Goal: Information Seeking & Learning: Learn about a topic

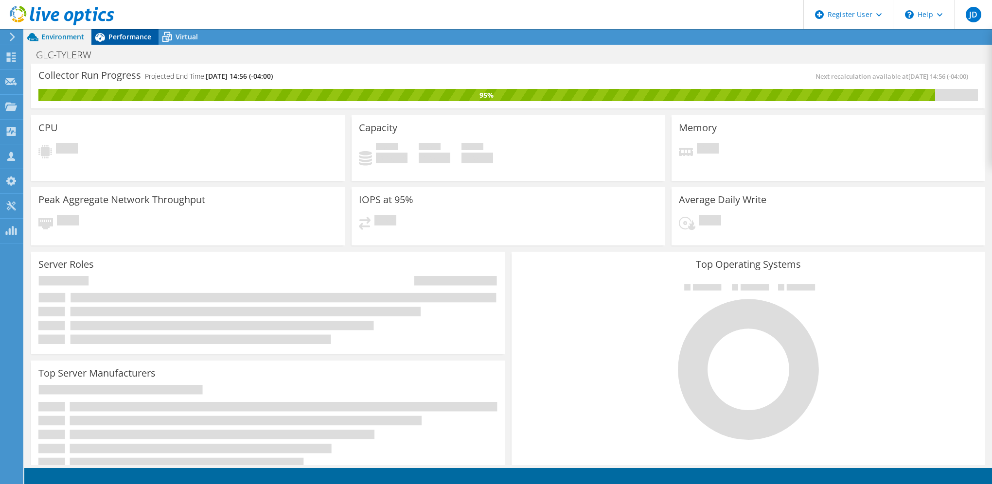
click at [129, 35] on span "Performance" at bounding box center [129, 36] width 43 height 9
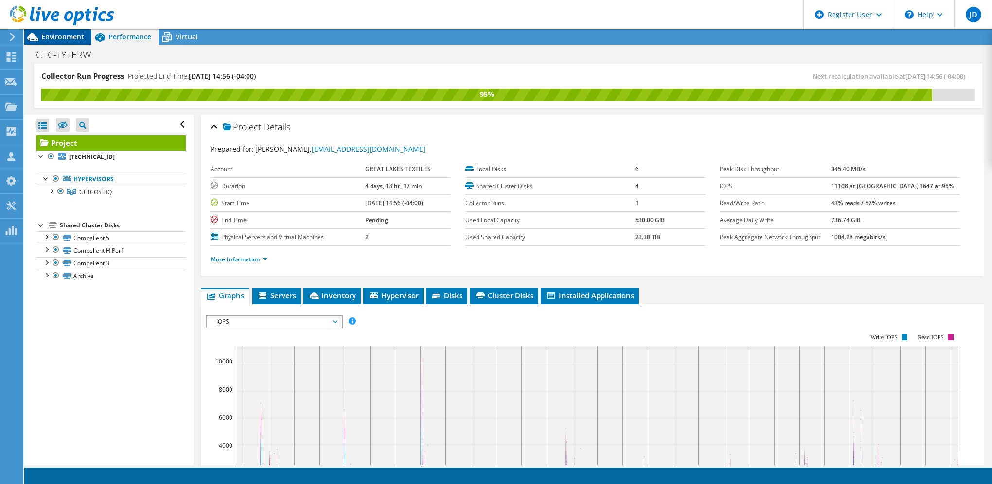
click at [61, 39] on span "Environment" at bounding box center [62, 36] width 43 height 9
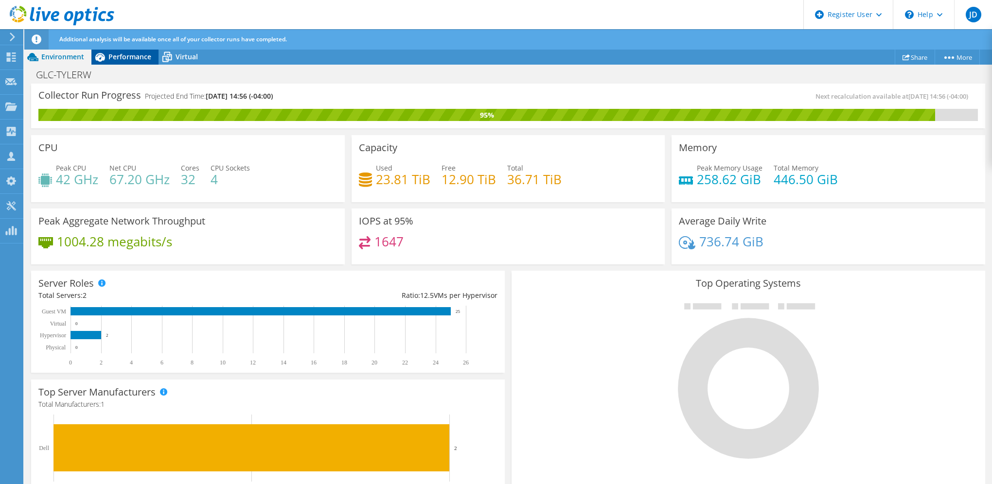
click at [109, 61] on span "Performance" at bounding box center [129, 56] width 43 height 9
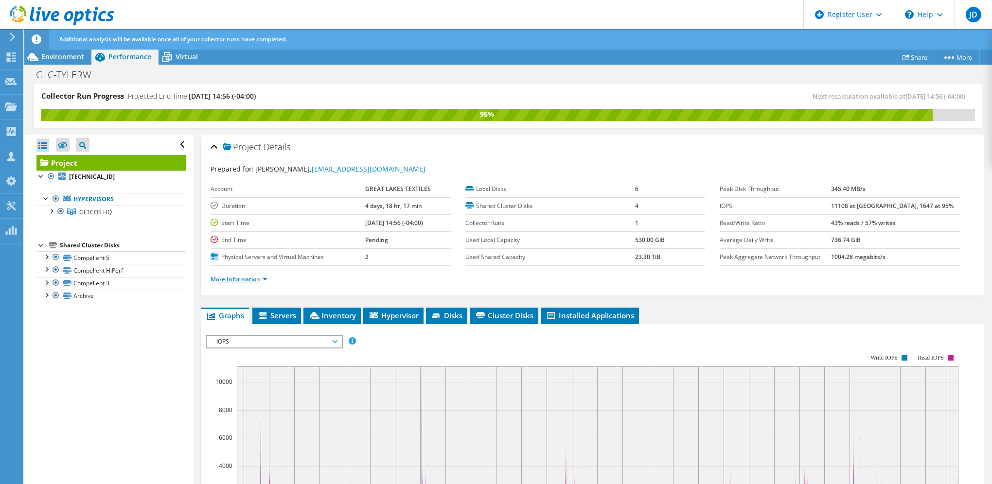
click at [255, 280] on link "More Information" at bounding box center [238, 279] width 57 height 8
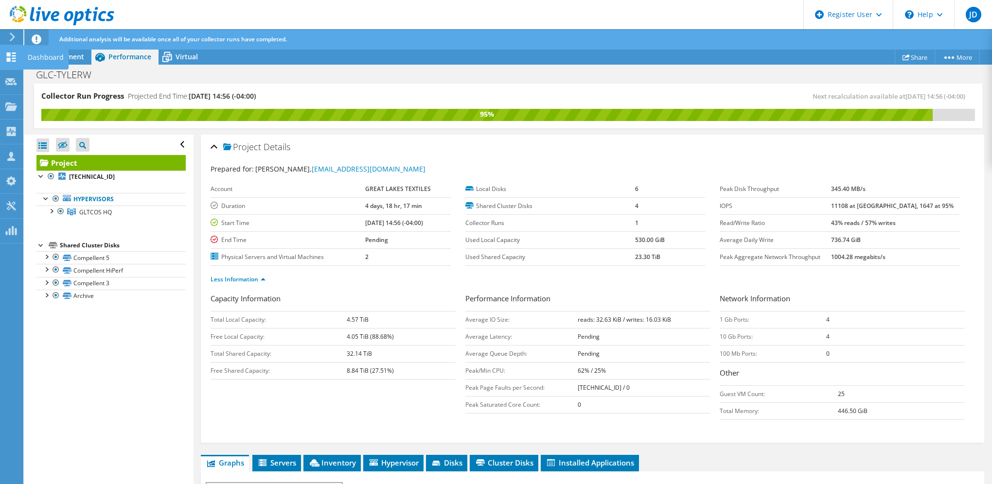
click at [41, 54] on div "Dashboard" at bounding box center [46, 57] width 46 height 24
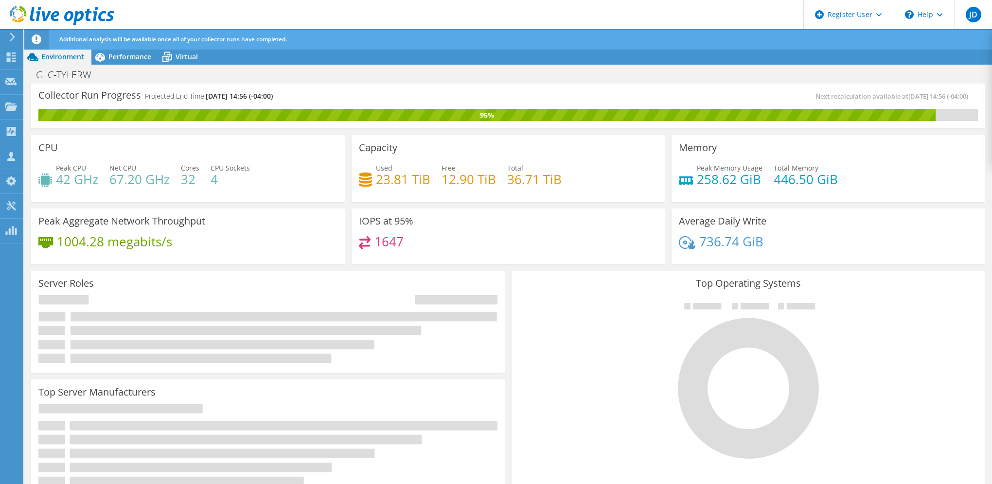
click at [73, 57] on span "Environment" at bounding box center [62, 56] width 43 height 9
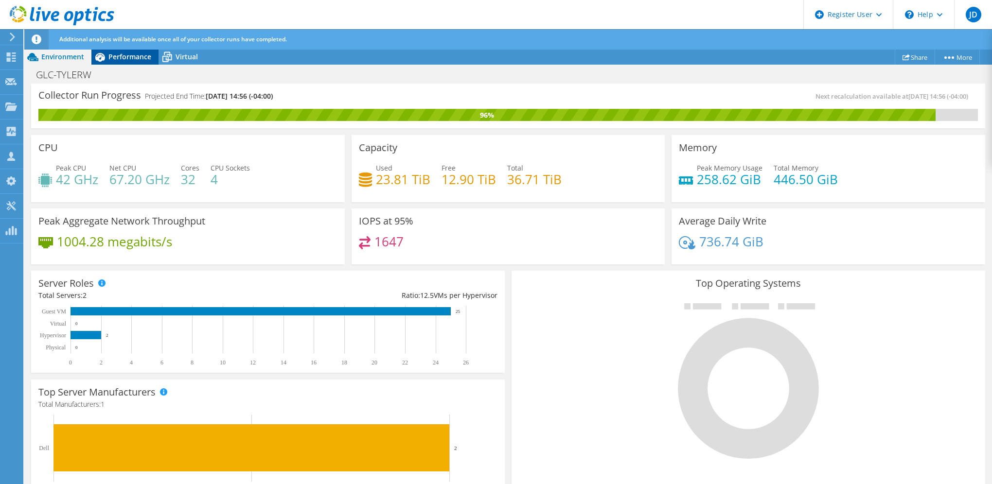
click at [116, 55] on span "Performance" at bounding box center [129, 56] width 43 height 9
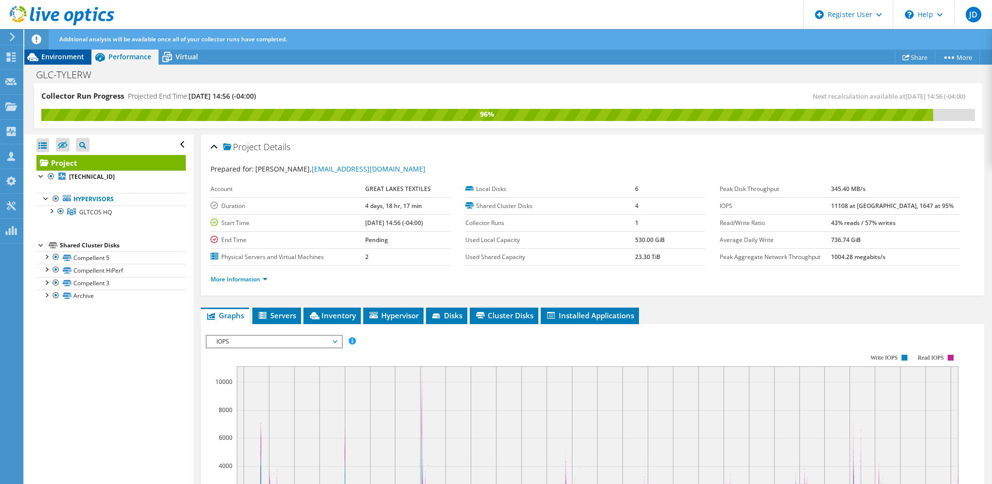
click at [61, 56] on span "Environment" at bounding box center [62, 56] width 43 height 9
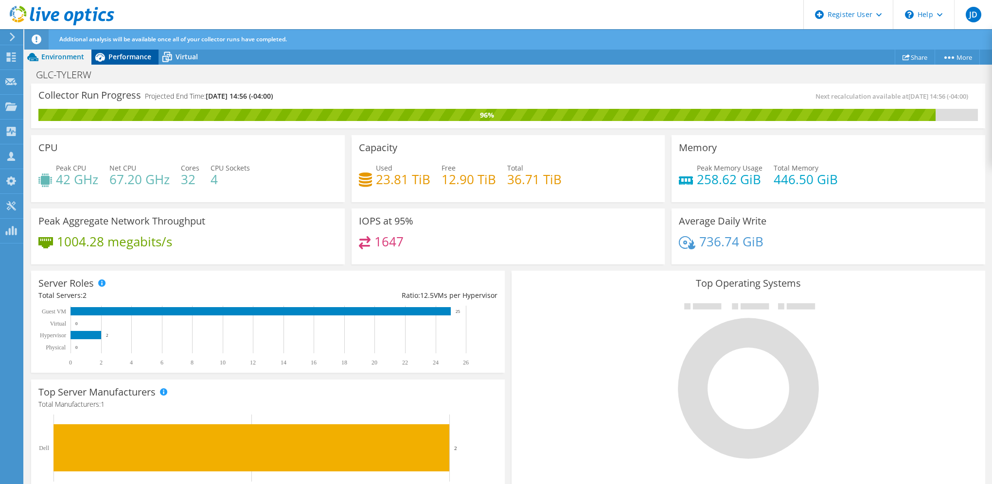
click at [126, 58] on span "Performance" at bounding box center [129, 56] width 43 height 9
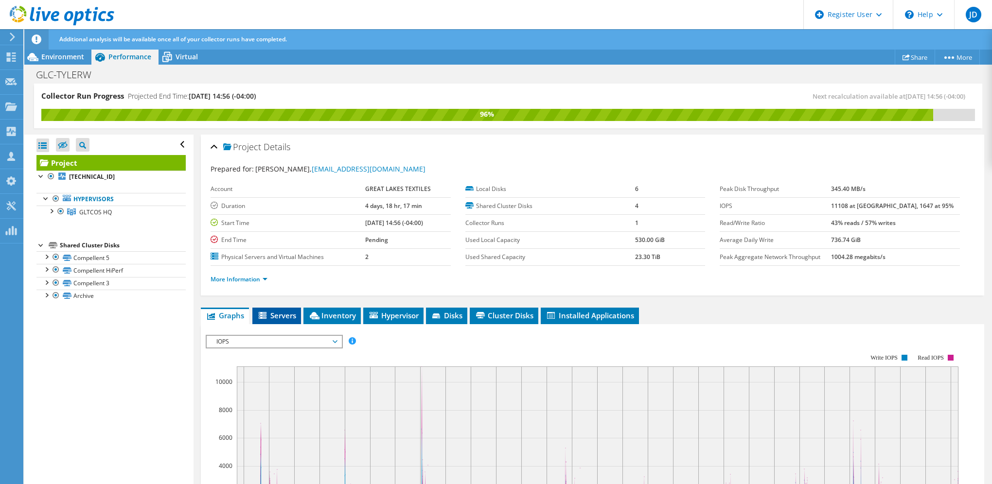
click at [278, 321] on li "Servers" at bounding box center [276, 316] width 49 height 17
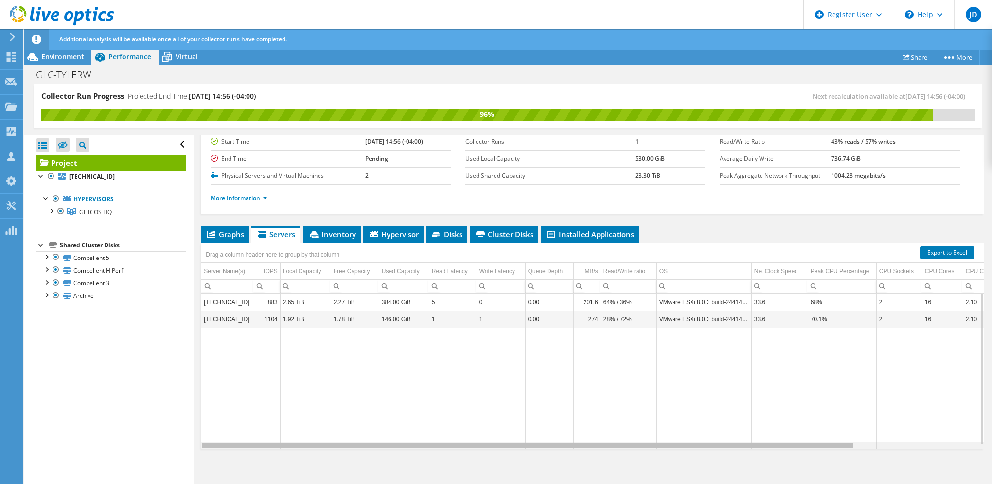
drag, startPoint x: 546, startPoint y: 445, endPoint x: 281, endPoint y: 389, distance: 270.4
click at [281, 389] on body "JD Dell User Jeff Defosse Jeff.Defosse@dell.com Dell My Profile Log Out \n Help…" at bounding box center [496, 242] width 992 height 484
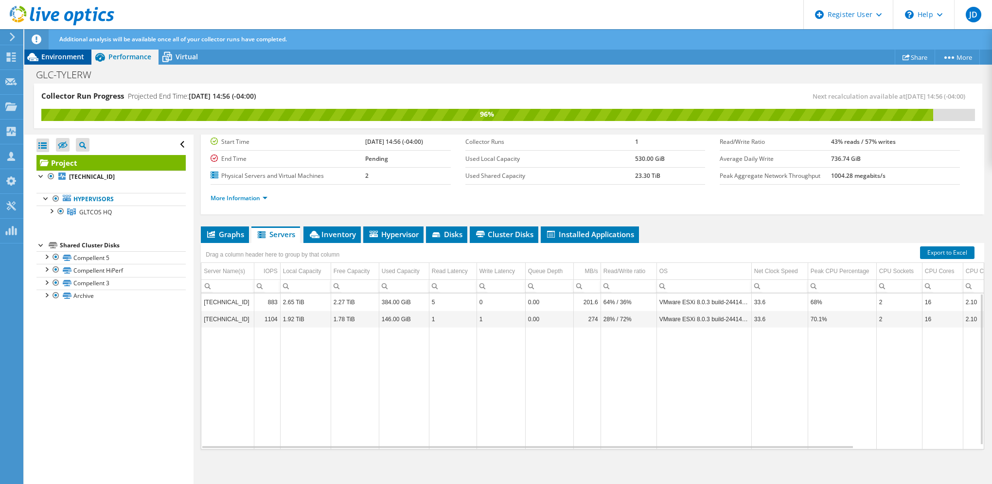
click at [84, 60] on div "Environment" at bounding box center [57, 57] width 67 height 16
